Goal: Find specific page/section: Find specific page/section

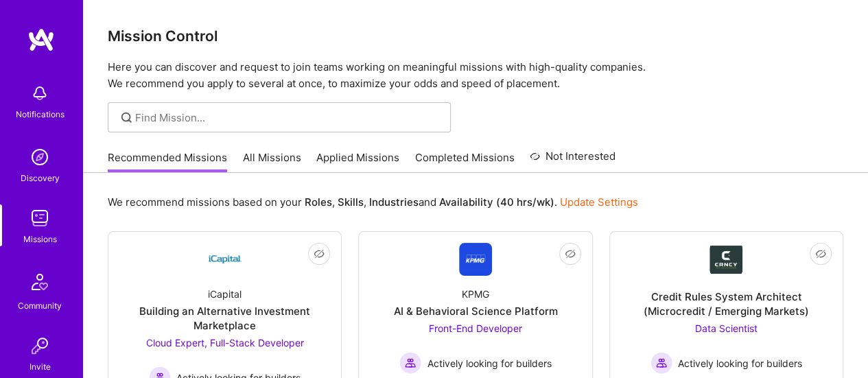
click at [455, 160] on link "Completed Missions" at bounding box center [464, 161] width 99 height 23
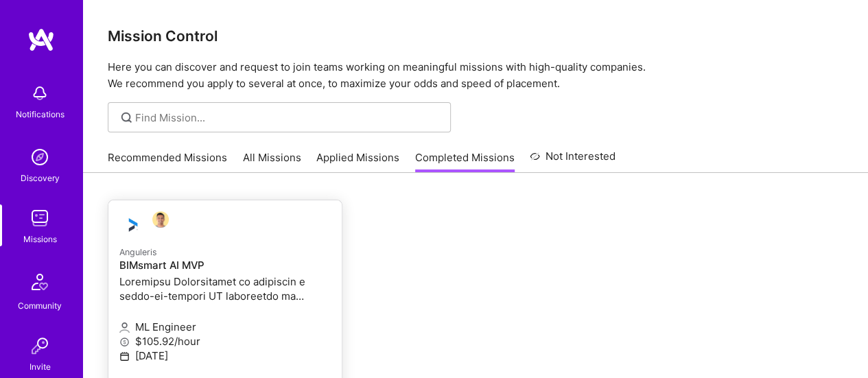
click at [179, 264] on h4 "BIMsmart AI MVP" at bounding box center [224, 265] width 211 height 12
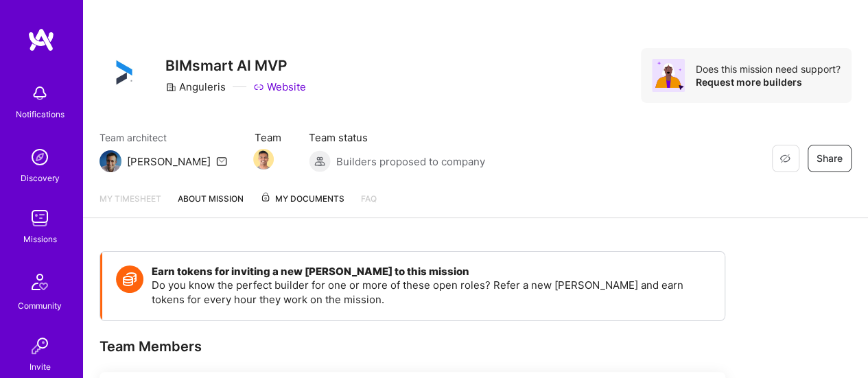
click at [319, 202] on span "My Documents" at bounding box center [302, 198] width 84 height 15
